Goal: Task Accomplishment & Management: Use online tool/utility

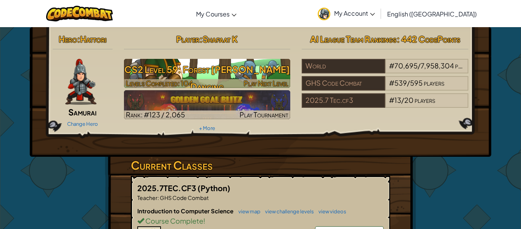
click at [259, 66] on h3 "CS2 Level 59: Forest [PERSON_NAME] Dancing" at bounding box center [207, 78] width 167 height 34
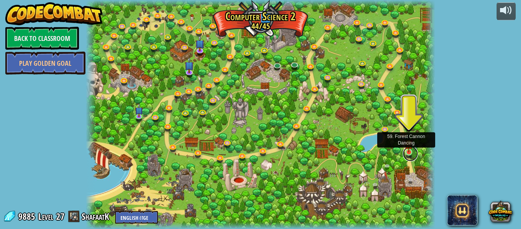
click at [412, 152] on link at bounding box center [410, 153] width 15 height 15
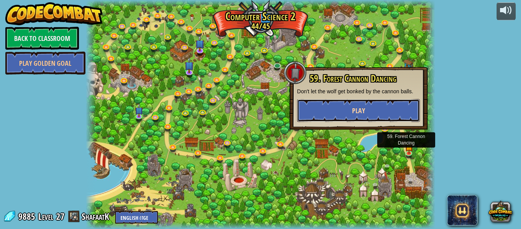
click at [377, 108] on button "Play" at bounding box center [358, 110] width 123 height 23
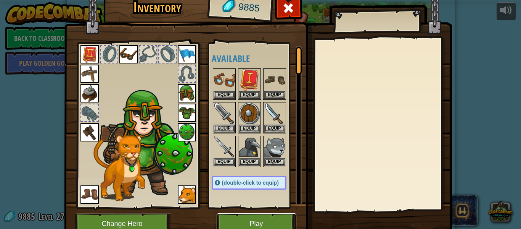
click at [267, 219] on button "Play" at bounding box center [257, 223] width 80 height 21
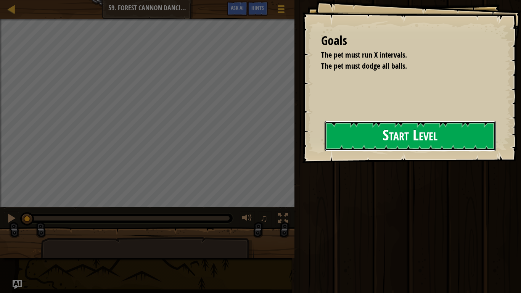
click at [464, 127] on button "Start Level" at bounding box center [410, 136] width 171 height 30
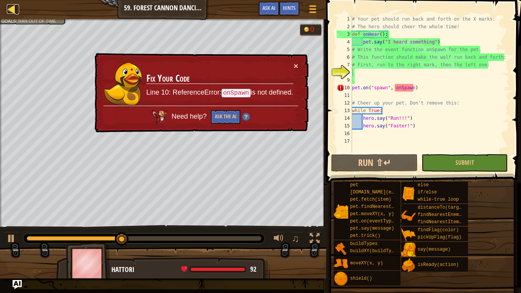
click at [10, 8] on div at bounding box center [12, 9] width 10 height 10
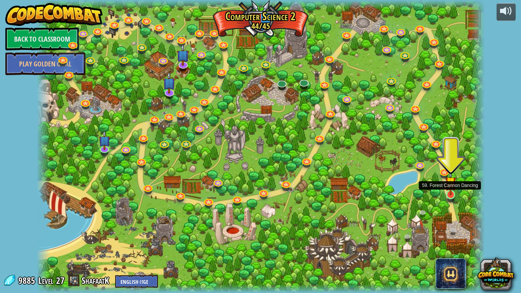
click at [452, 194] on img at bounding box center [450, 182] width 11 height 26
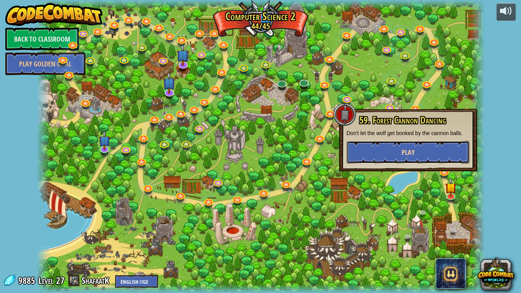
click at [416, 146] on button "Play" at bounding box center [408, 152] width 123 height 23
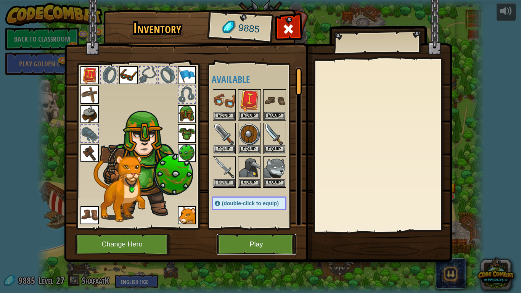
click at [231, 228] on button "Play" at bounding box center [257, 244] width 80 height 21
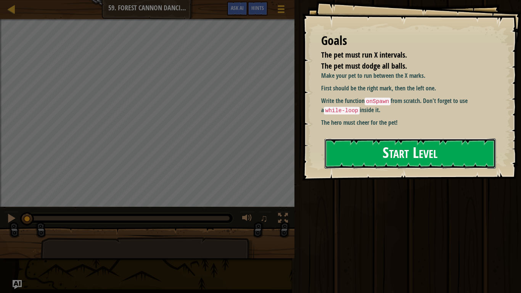
click at [340, 163] on button "Start Level" at bounding box center [410, 154] width 171 height 30
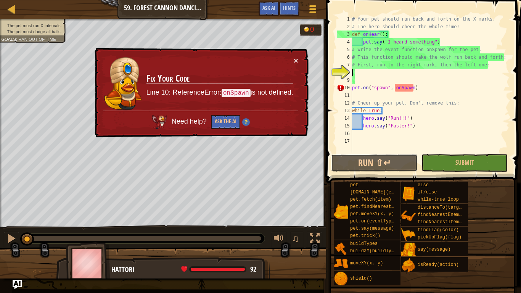
click at [340, 163] on button "Run ⇧↵" at bounding box center [374, 163] width 86 height 18
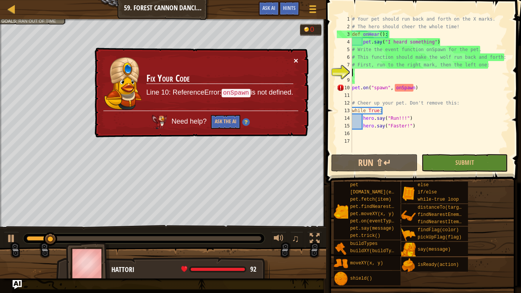
click at [297, 60] on button "×" at bounding box center [296, 60] width 5 height 8
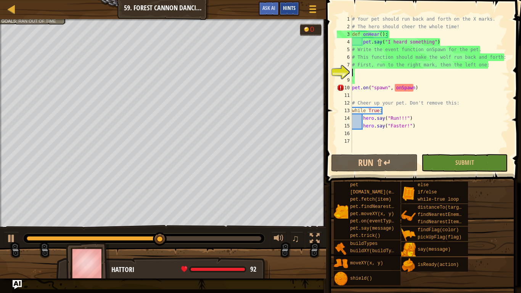
click at [296, 6] on div "Hints" at bounding box center [289, 9] width 20 height 14
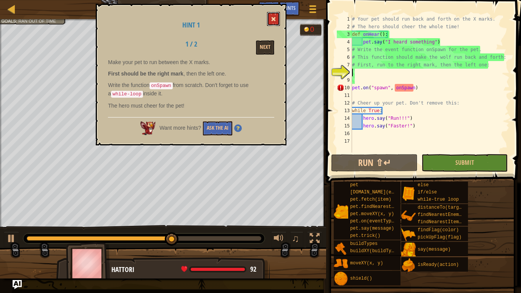
click at [271, 18] on span at bounding box center [273, 18] width 5 height 5
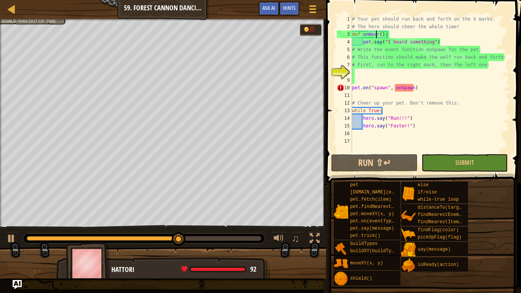
click at [377, 35] on div "# Your pet should run back and forth on the X marks. # The hero should cheer th…" at bounding box center [430, 91] width 159 height 153
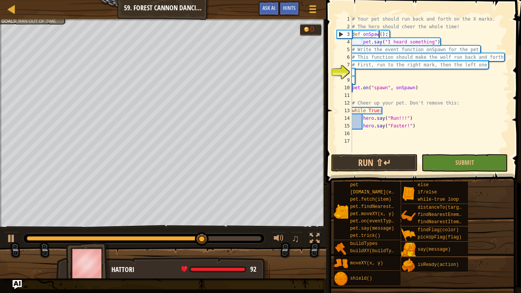
scroll to position [3, 4]
click at [387, 171] on button "Run ⇧↵" at bounding box center [374, 163] width 86 height 18
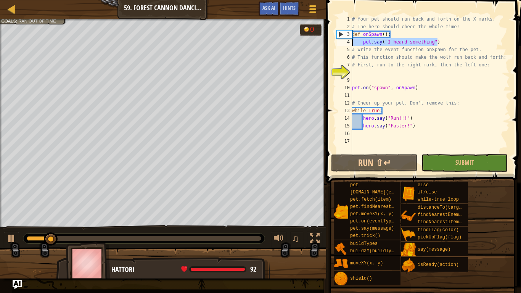
drag, startPoint x: 440, startPoint y: 43, endPoint x: 353, endPoint y: 40, distance: 87.4
click at [353, 40] on div "# Your pet should run back and forth on the X marks. # The hero should cheer th…" at bounding box center [430, 91] width 159 height 153
type textarea "pet.say("I heard something")"
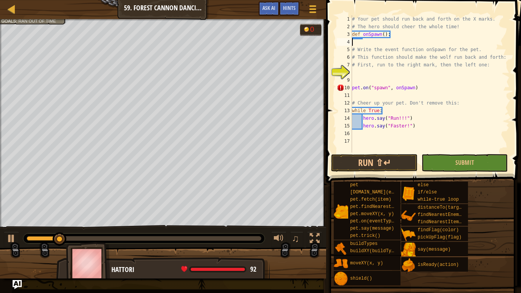
click at [353, 93] on div "# Your pet should run back and forth on the X marks. # The hero should cheer th…" at bounding box center [430, 91] width 159 height 153
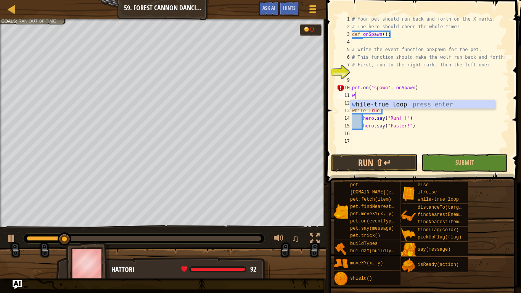
type textarea "wh"
click at [390, 103] on div "wh ile-true loop press enter" at bounding box center [423, 113] width 144 height 27
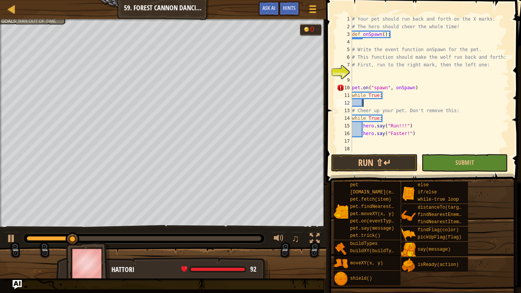
scroll to position [3, 2]
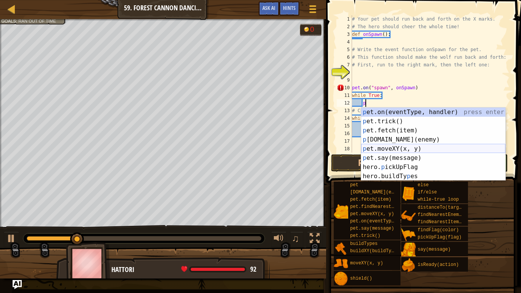
click at [418, 148] on div "p et.on(eventType, handler) press enter p et.trick() press enter p et.fetch(ite…" at bounding box center [433, 154] width 144 height 92
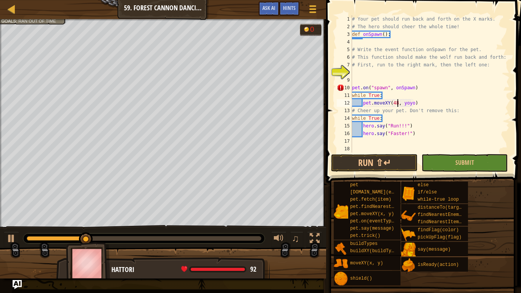
scroll to position [3, 6]
type textarea "pet.moveXY(48, 8)"
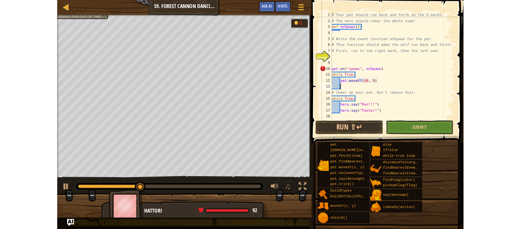
scroll to position [3, 1]
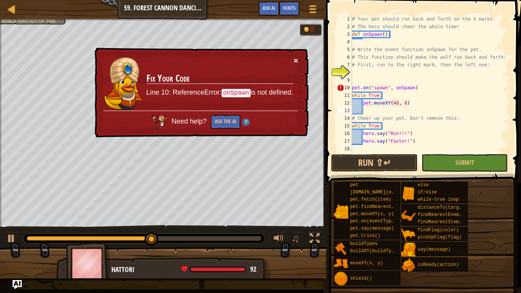
click at [297, 60] on button "×" at bounding box center [296, 60] width 5 height 8
